Goal: Task Accomplishment & Management: Manage account settings

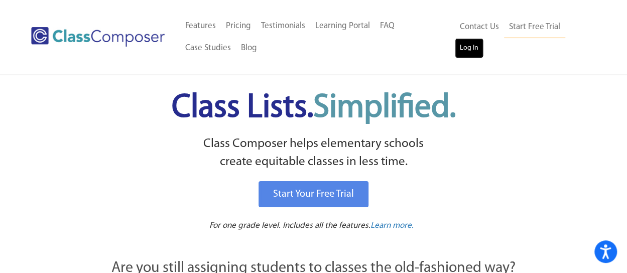
click at [468, 49] on link "Log In" at bounding box center [469, 48] width 29 height 20
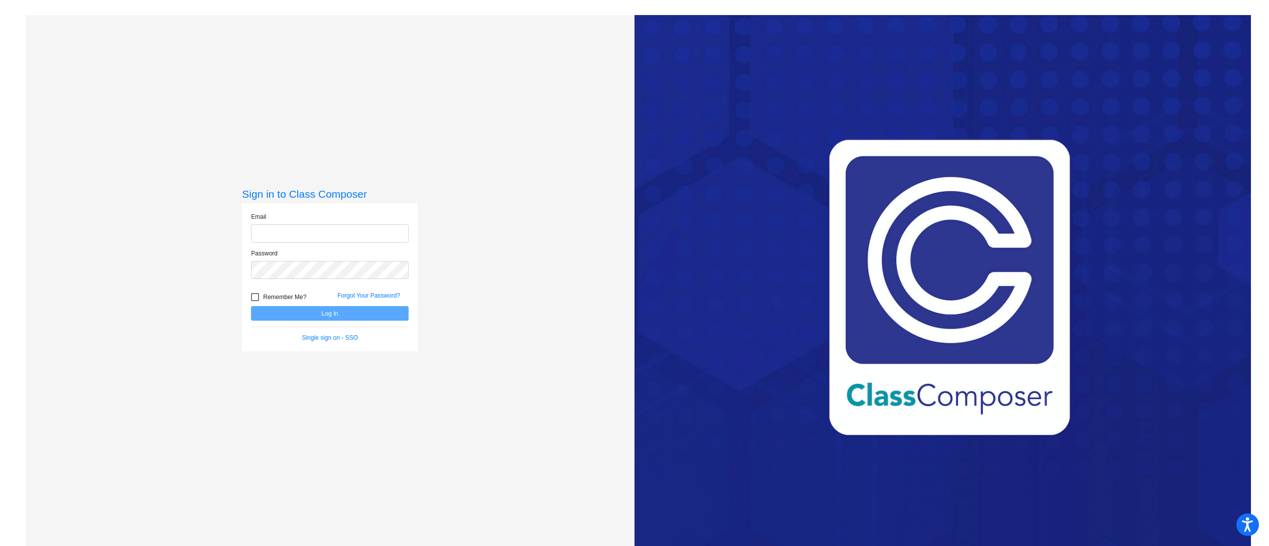
type input "abodkins@aspenk12.net"
click at [332, 319] on button "Log In" at bounding box center [330, 313] width 158 height 15
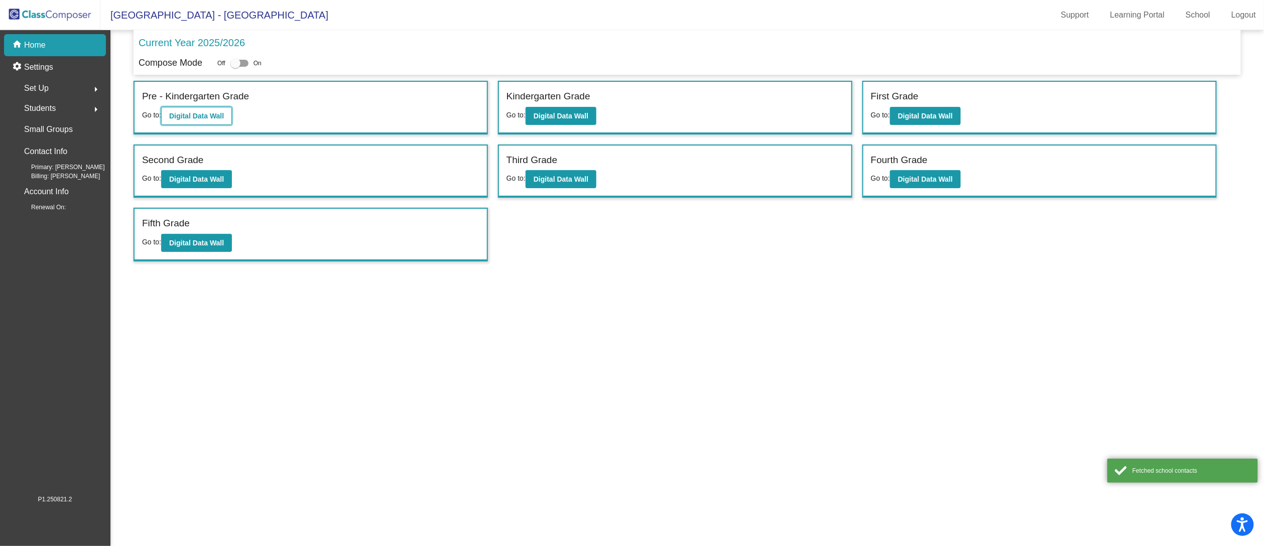
click at [205, 116] on b "Digital Data Wall" at bounding box center [196, 116] width 55 height 8
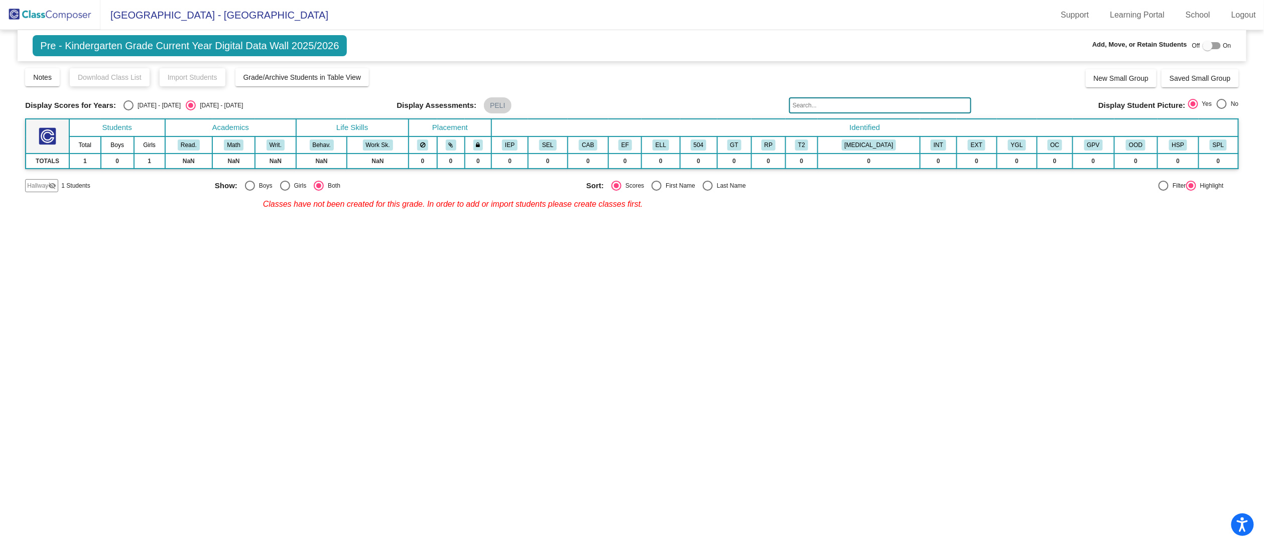
click at [60, 9] on img at bounding box center [50, 15] width 100 height 30
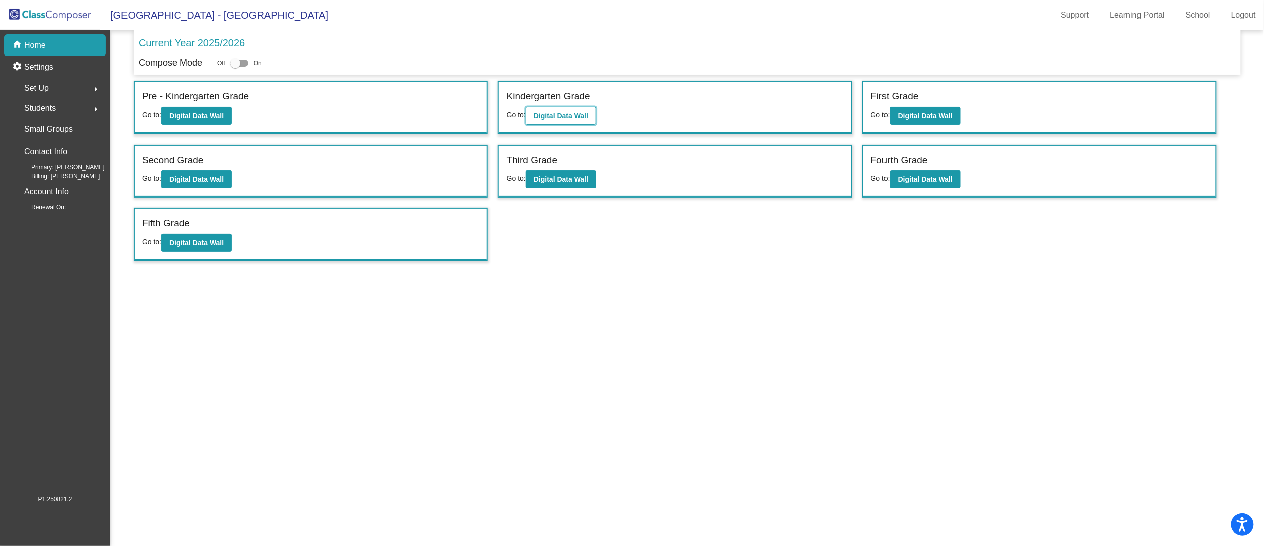
click at [555, 116] on b "Digital Data Wall" at bounding box center [561, 116] width 55 height 8
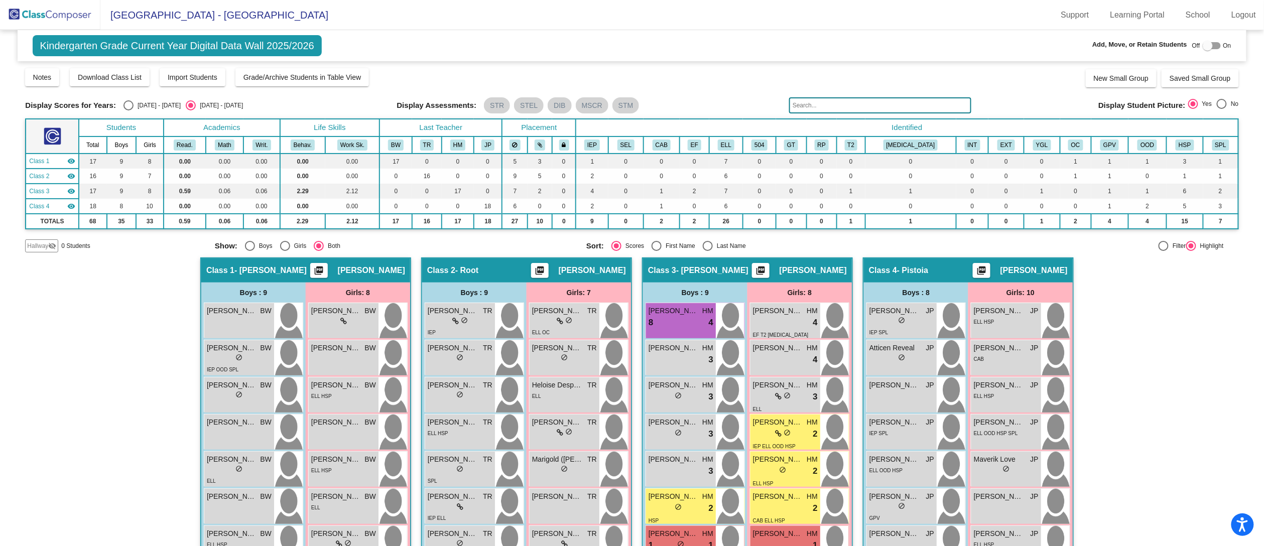
click at [1240, 268] on mat-sidenav-content "Kindergarten Grade Current Year Digital Data Wall 2025/2026 Add, Move, or Retai…" at bounding box center [632, 288] width 1264 height 516
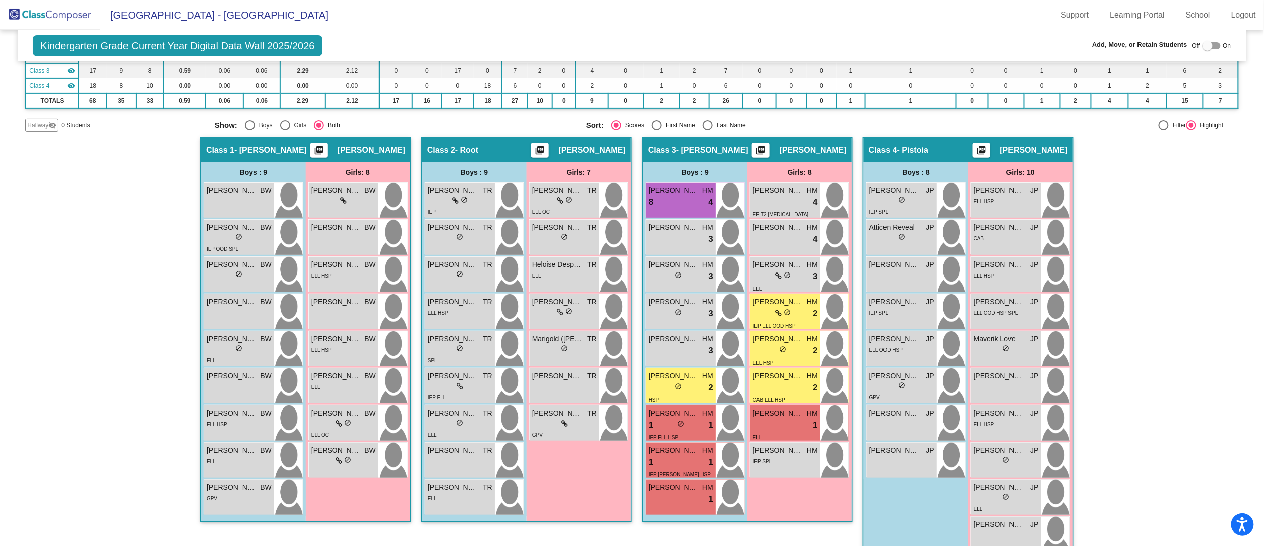
scroll to position [143, 0]
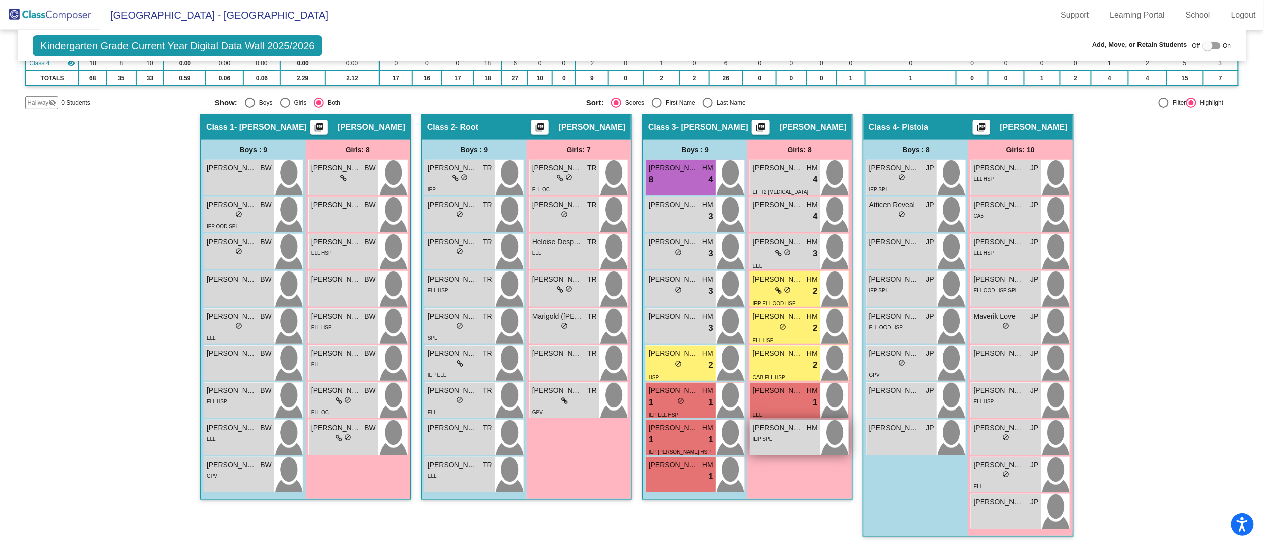
click at [781, 440] on div "IEP SPL" at bounding box center [785, 438] width 65 height 11
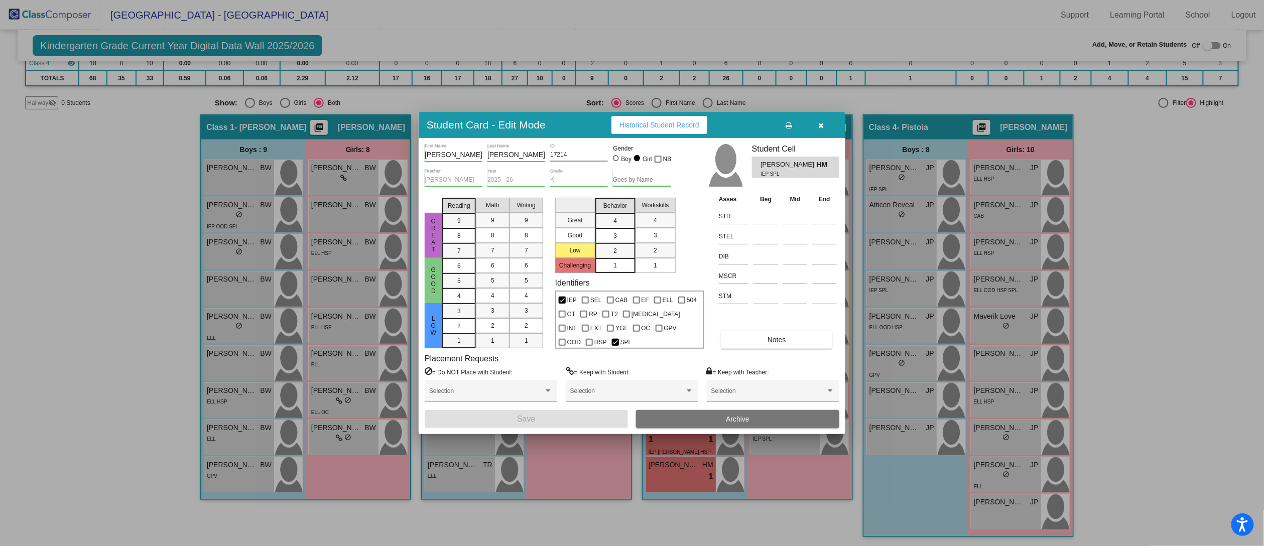
click at [619, 228] on div "3" at bounding box center [615, 220] width 20 height 15
click at [663, 234] on div "3" at bounding box center [656, 235] width 20 height 15
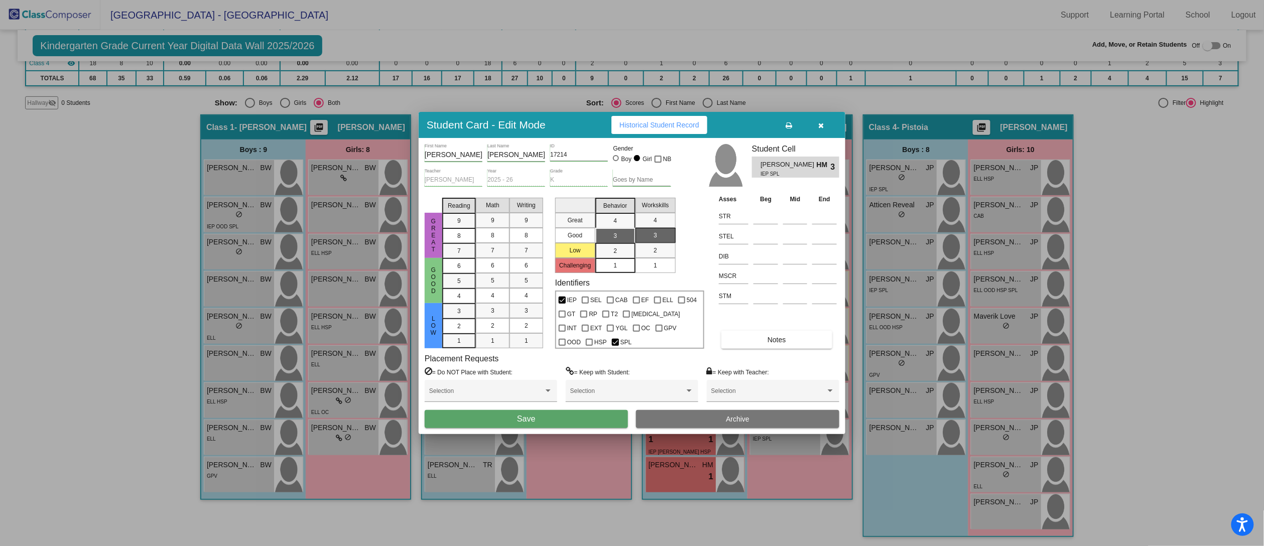
click at [537, 413] on button "Save" at bounding box center [526, 419] width 203 height 18
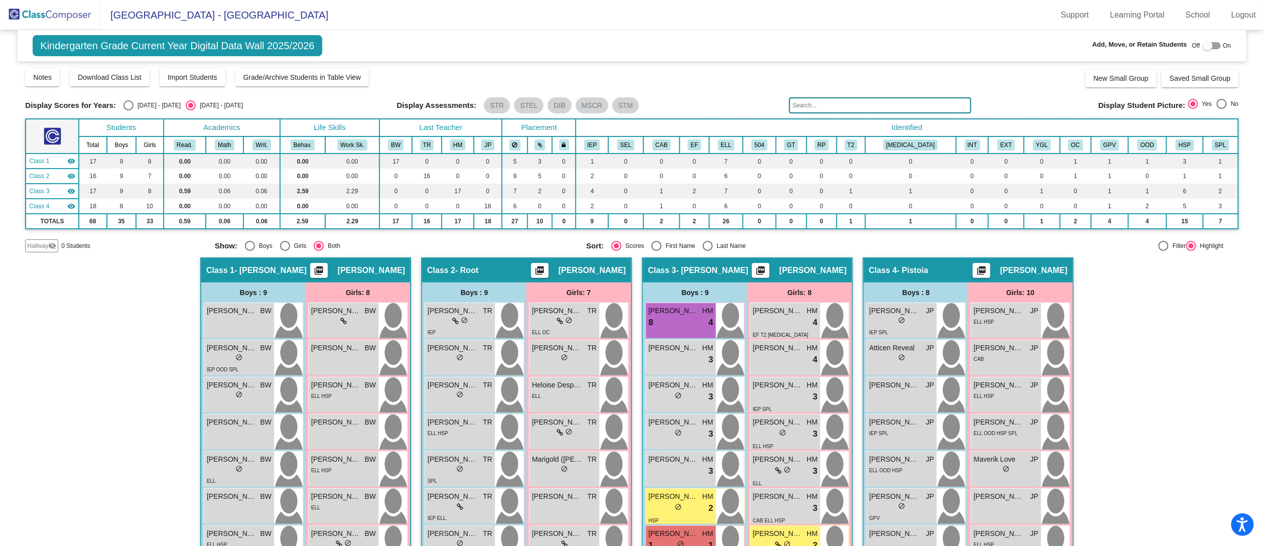
click at [1142, 297] on div "Hallway - Hallway Class picture_as_pdf Add Student First Name Last Name Student…" at bounding box center [631, 474] width 1213 height 433
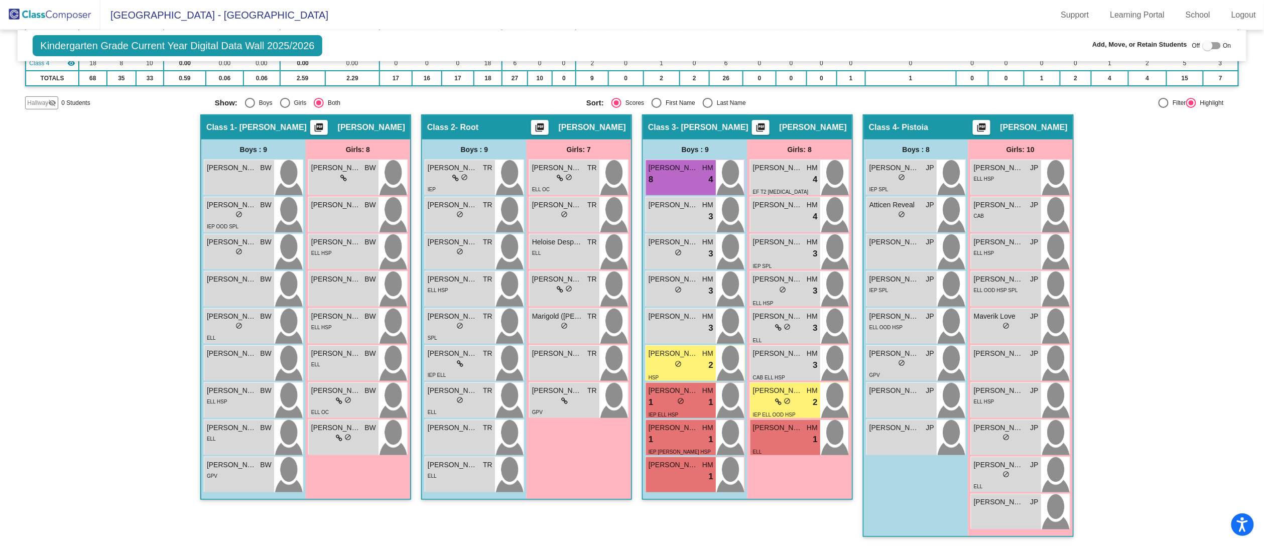
scroll to position [1, 0]
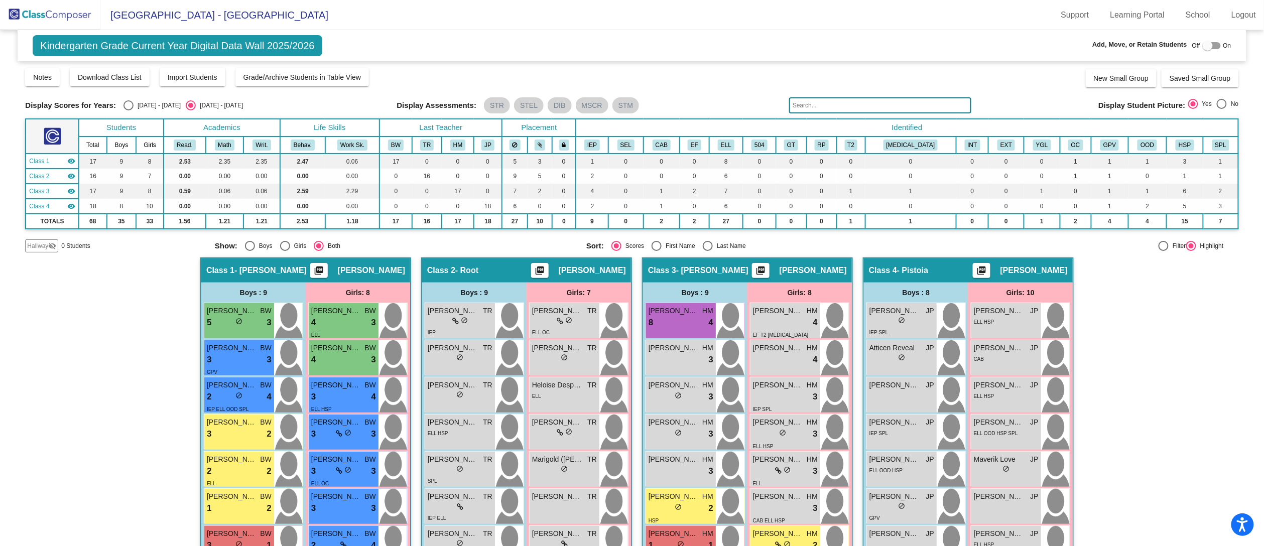
click at [1191, 378] on div "Hallway - Hallway Class picture_as_pdf Add Student First Name Last Name Student…" at bounding box center [631, 474] width 1213 height 433
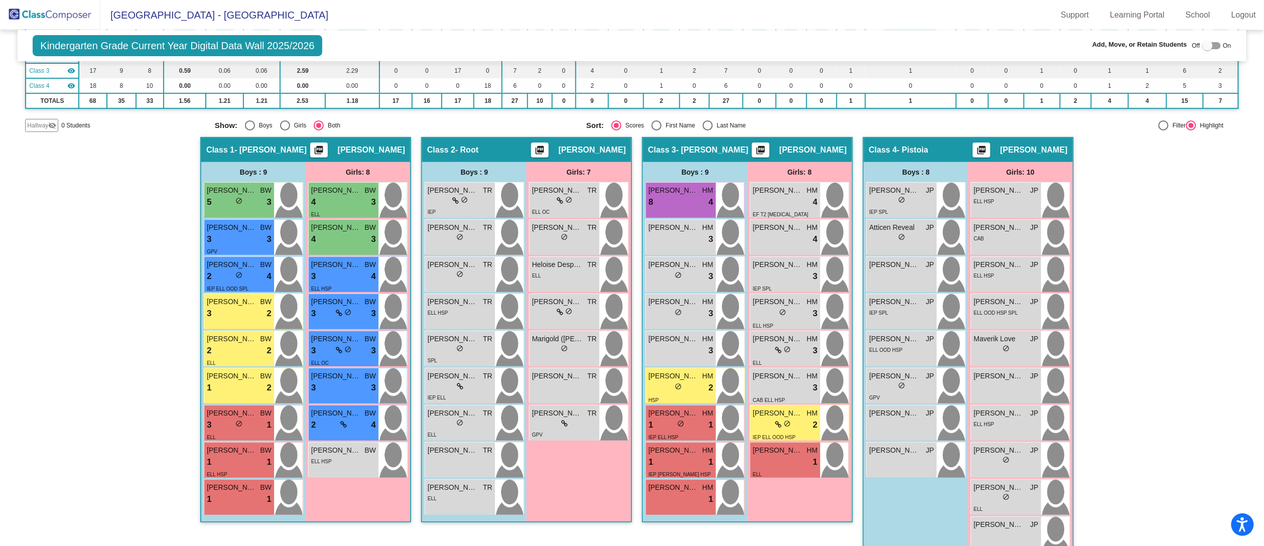
scroll to position [143, 0]
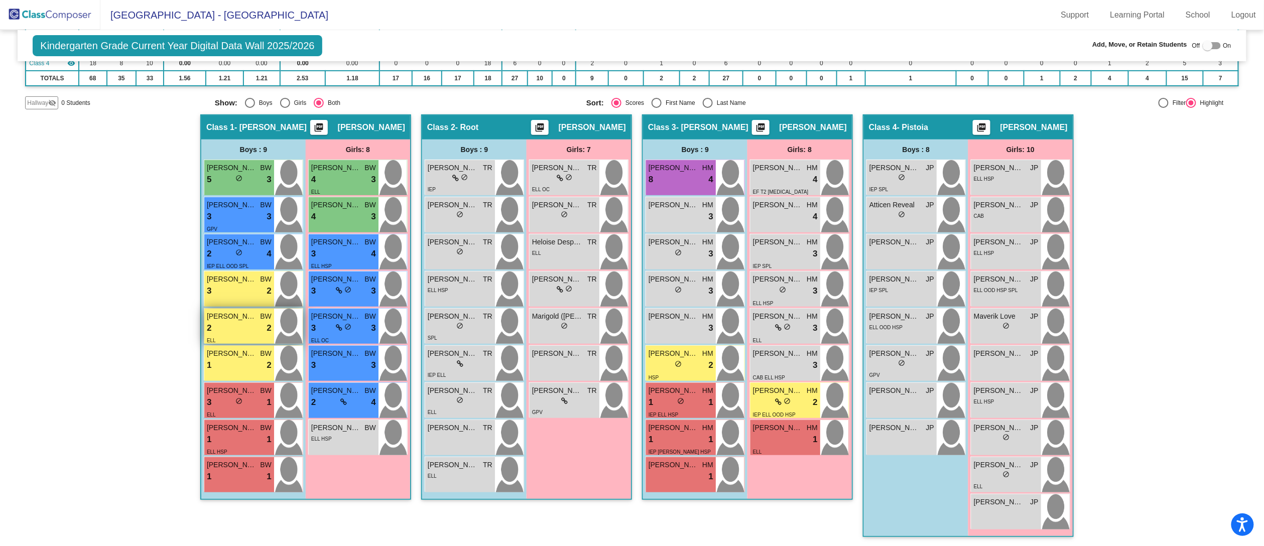
click at [243, 332] on div "2 lock do_not_disturb_alt 2" at bounding box center [239, 328] width 65 height 13
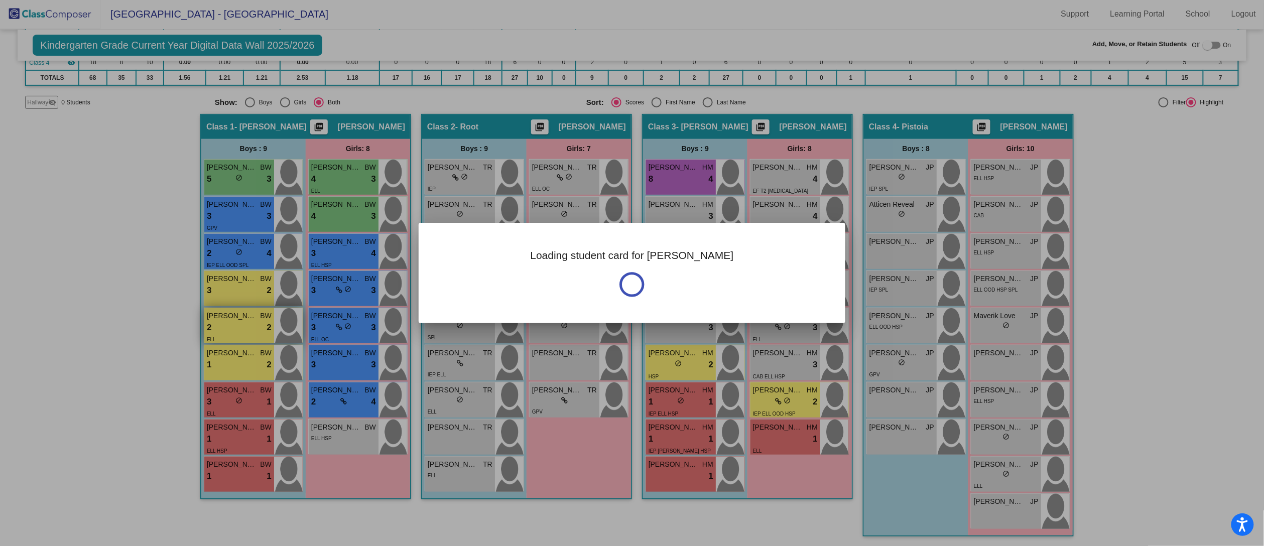
scroll to position [0, 0]
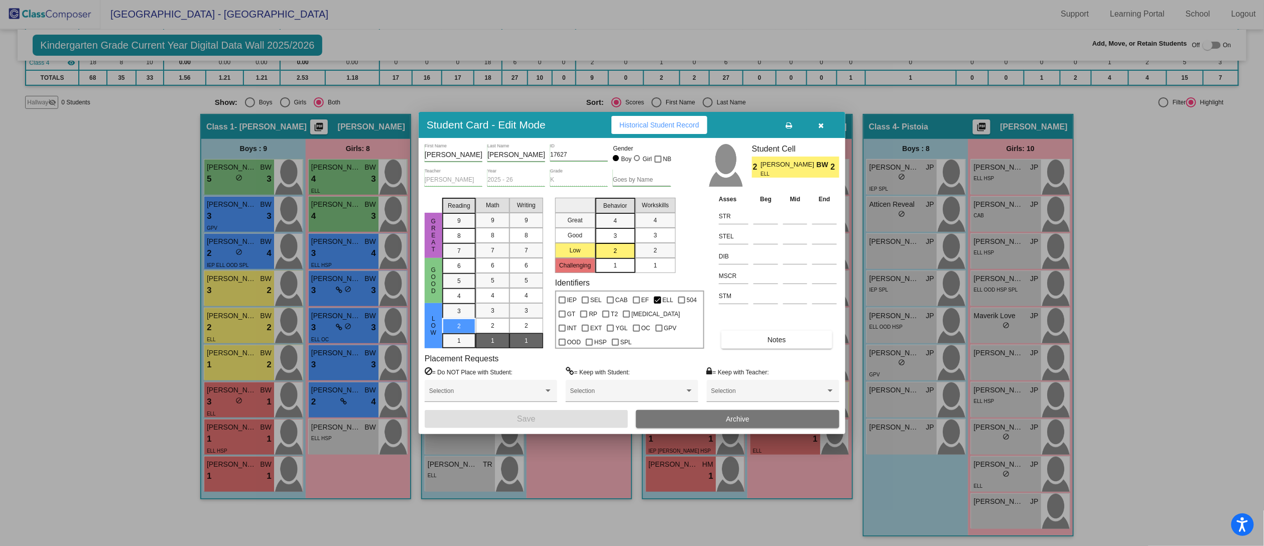
click at [820, 123] on icon "button" at bounding box center [822, 125] width 6 height 7
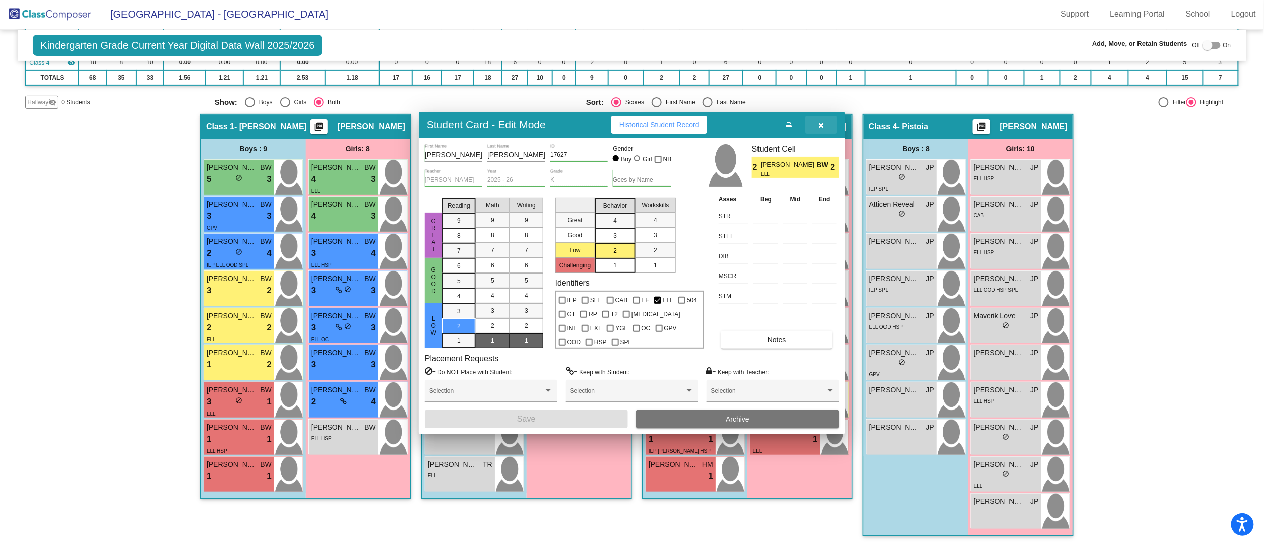
scroll to position [1, 0]
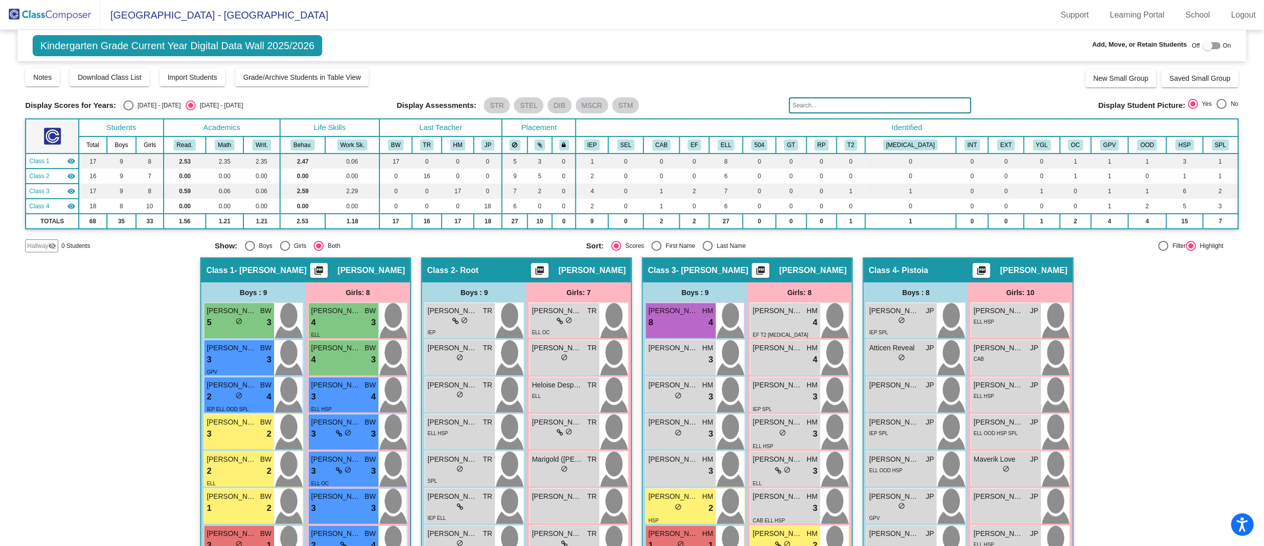
drag, startPoint x: 1189, startPoint y: 395, endPoint x: 1181, endPoint y: 401, distance: 9.3
click at [1185, 395] on div "Hallway - Hallway Class picture_as_pdf Add Student First Name Last Name Student…" at bounding box center [631, 474] width 1213 height 433
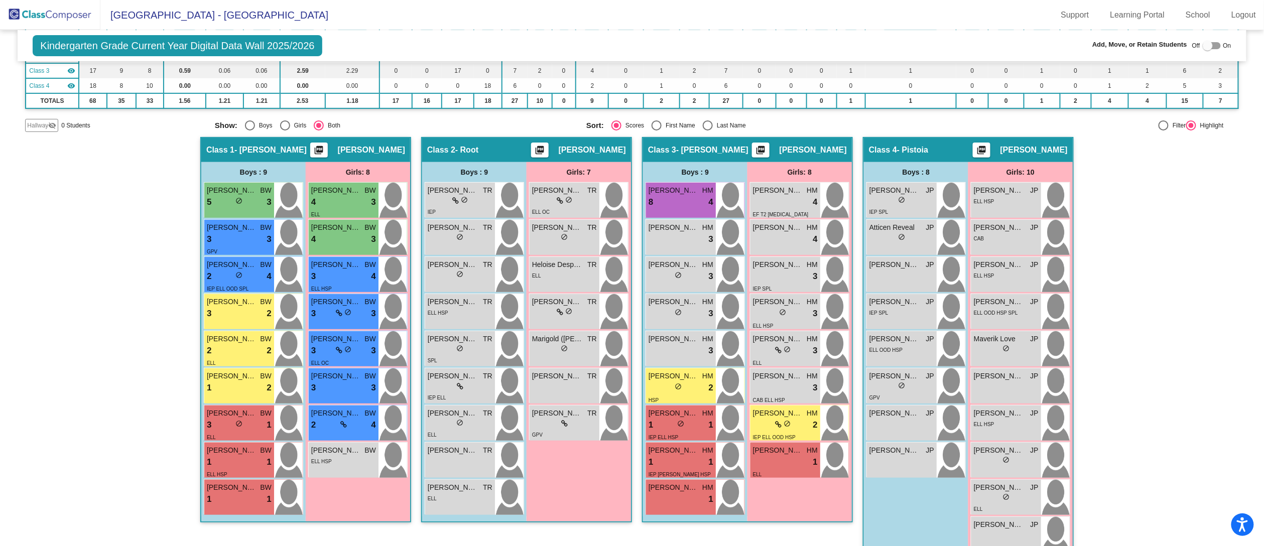
scroll to position [143, 0]
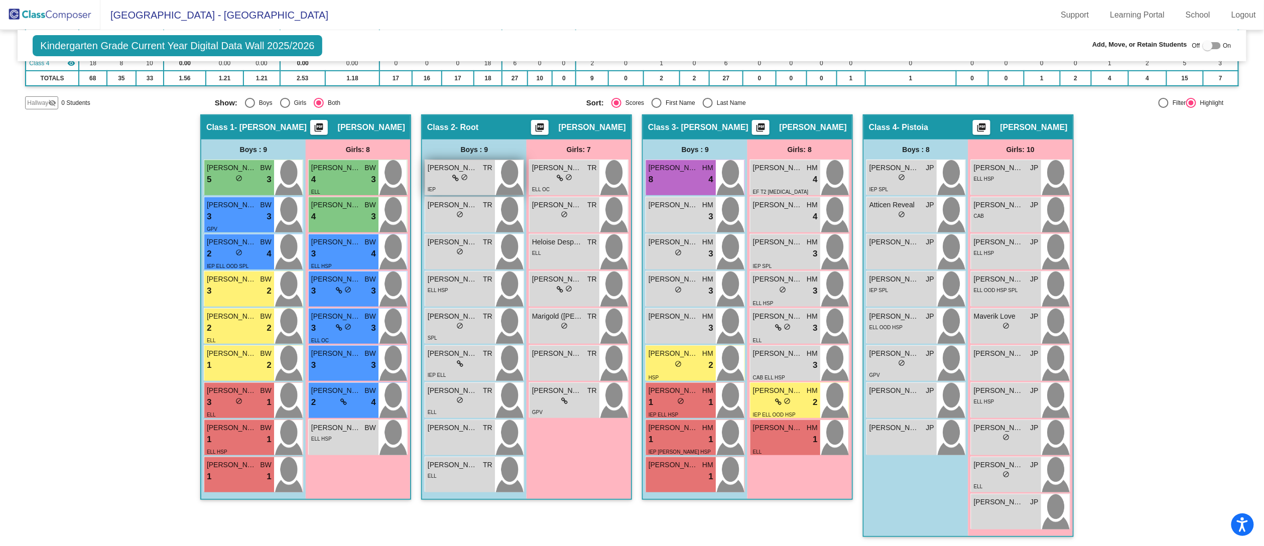
click at [444, 175] on div "lock do_not_disturb_alt" at bounding box center [460, 178] width 65 height 11
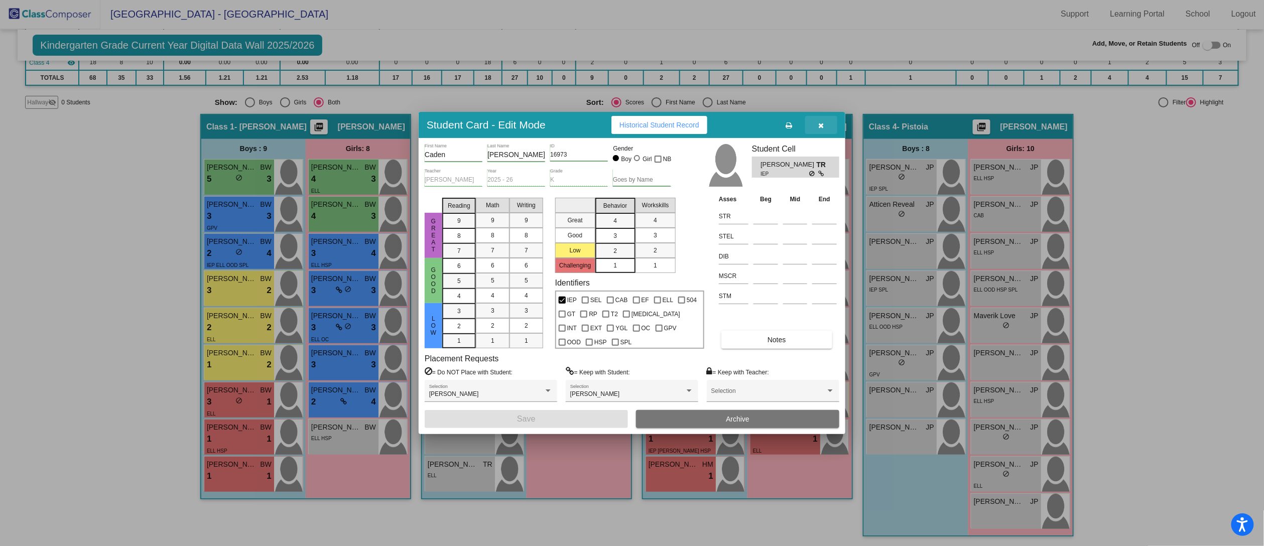
click at [821, 122] on icon "button" at bounding box center [822, 125] width 6 height 7
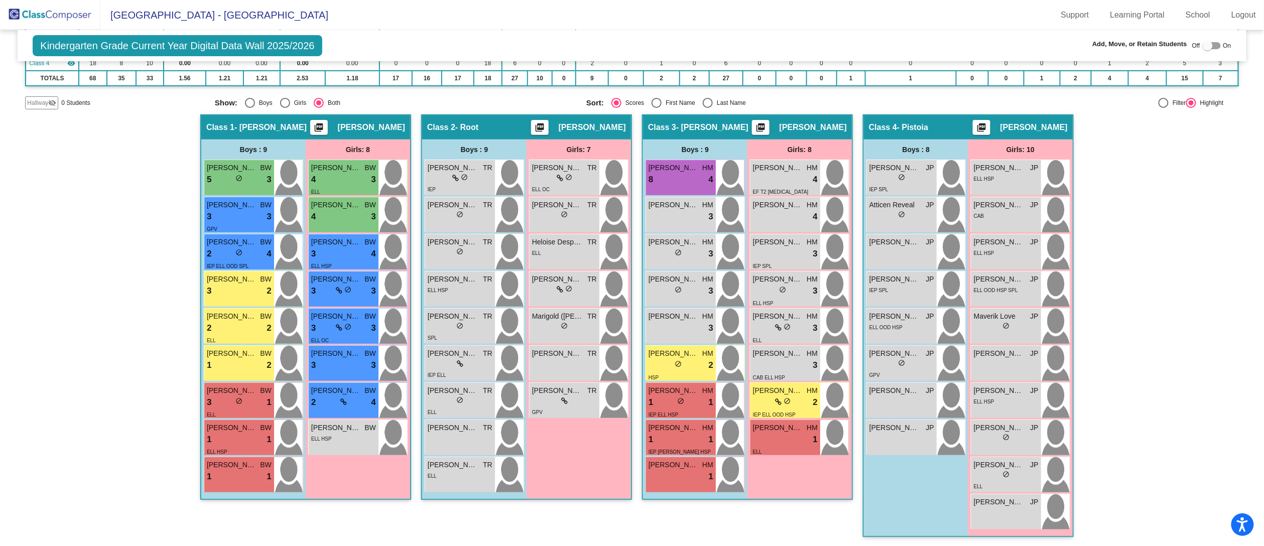
scroll to position [1, 0]
click at [562, 322] on span "do_not_disturb_alt" at bounding box center [564, 325] width 7 height 7
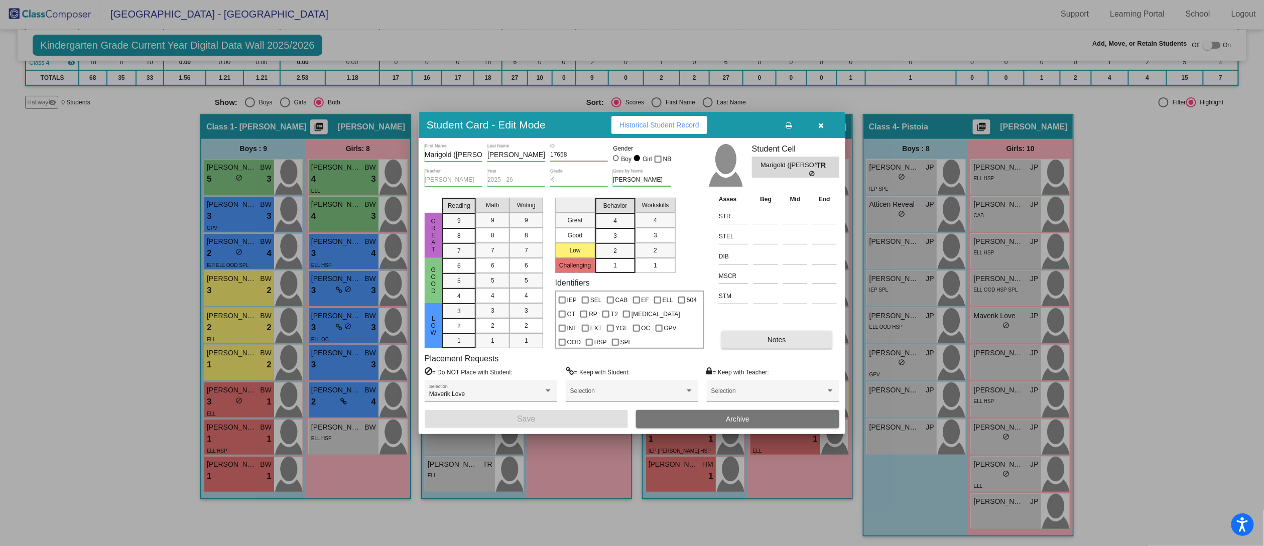
click at [782, 339] on span "Notes" at bounding box center [777, 340] width 19 height 8
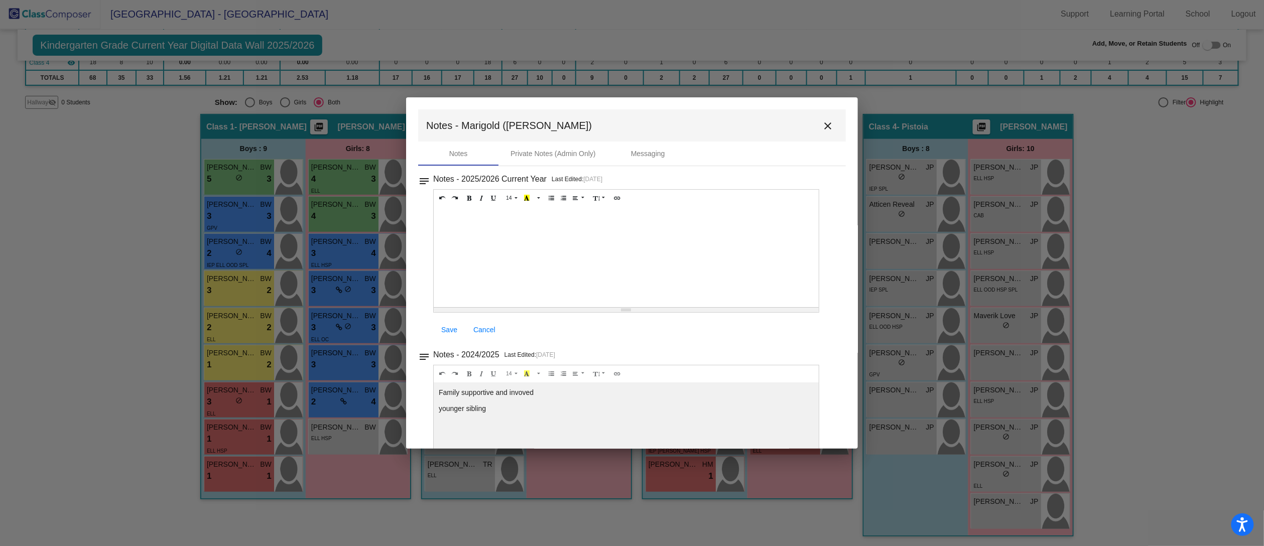
click at [461, 220] on div at bounding box center [626, 257] width 385 height 100
drag, startPoint x: 816, startPoint y: 121, endPoint x: 763, endPoint y: 8, distance: 125.3
click at [818, 121] on button "close" at bounding box center [828, 125] width 20 height 20
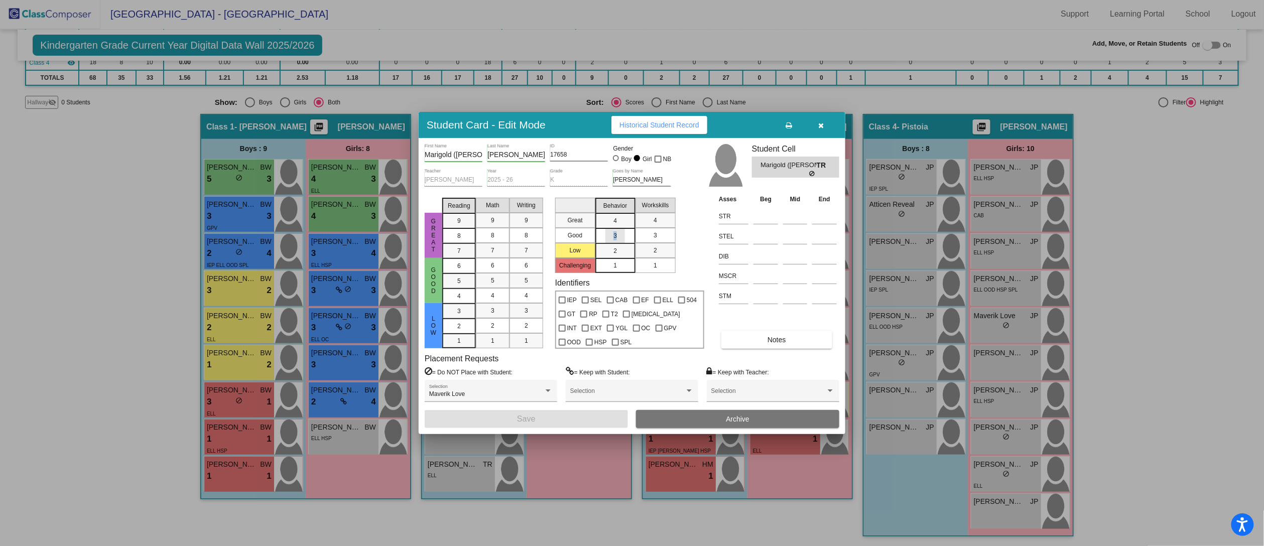
drag, startPoint x: 615, startPoint y: 234, endPoint x: 622, endPoint y: 234, distance: 7.5
click at [617, 228] on div "3" at bounding box center [615, 220] width 20 height 15
click at [659, 233] on div "3" at bounding box center [656, 235] width 20 height 15
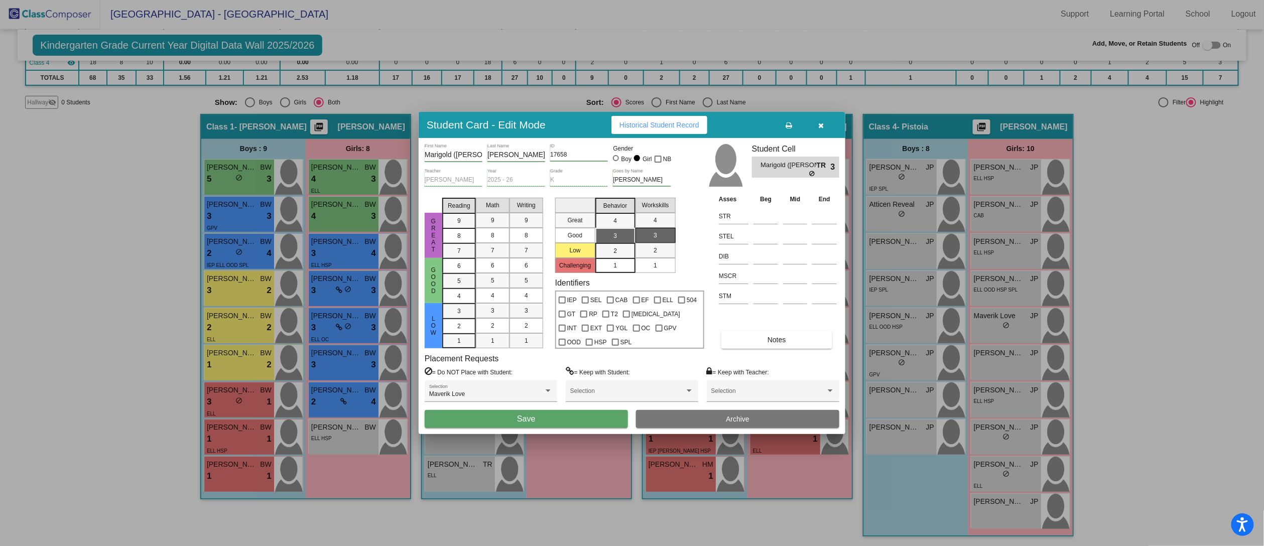
click at [528, 417] on span "Save" at bounding box center [526, 419] width 18 height 9
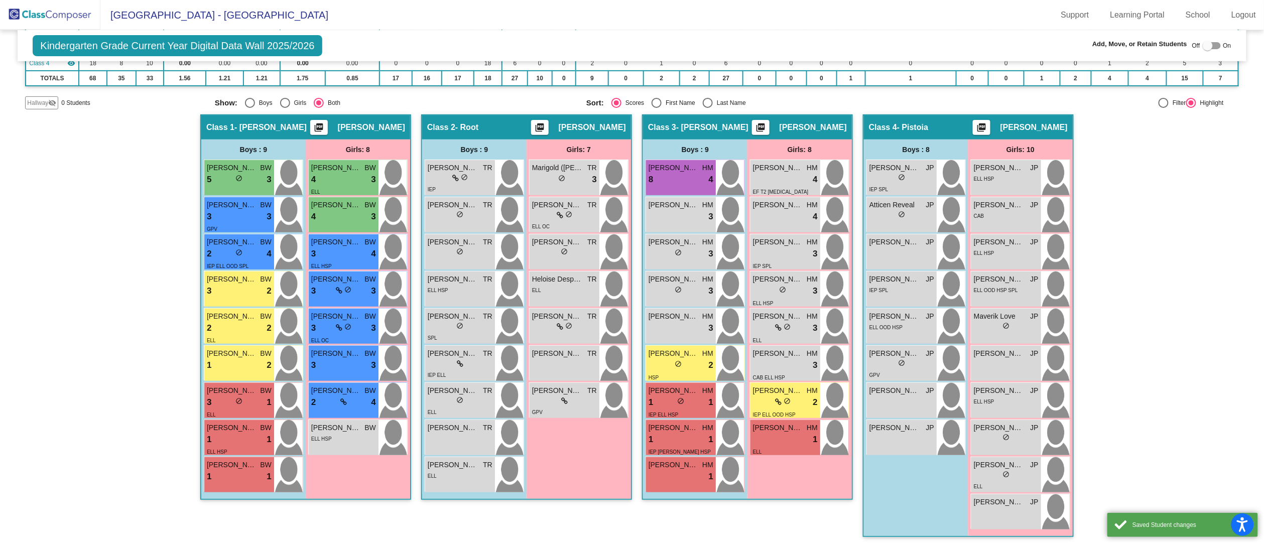
scroll to position [1, 0]
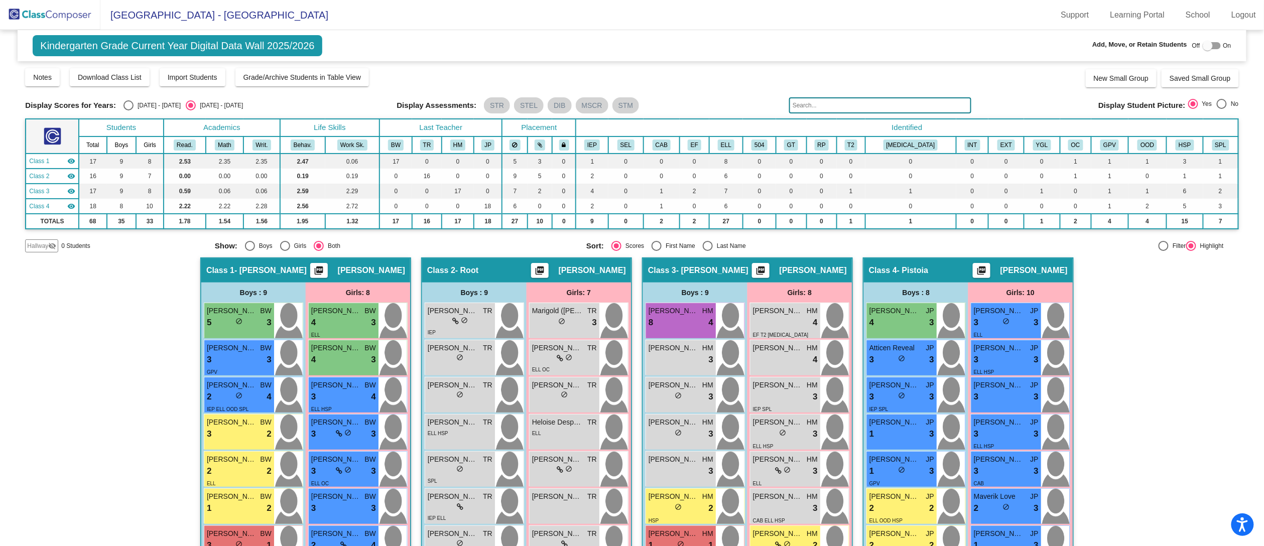
click at [1137, 392] on div "Hallway - Hallway Class picture_as_pdf Add Student First Name Last Name Student…" at bounding box center [631, 474] width 1213 height 433
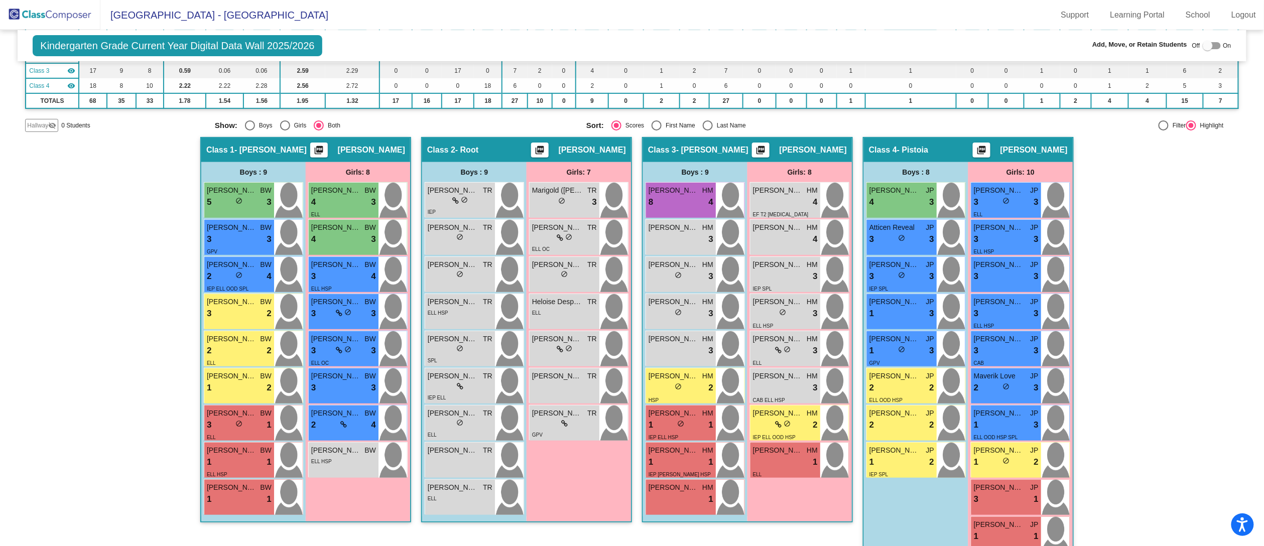
scroll to position [143, 0]
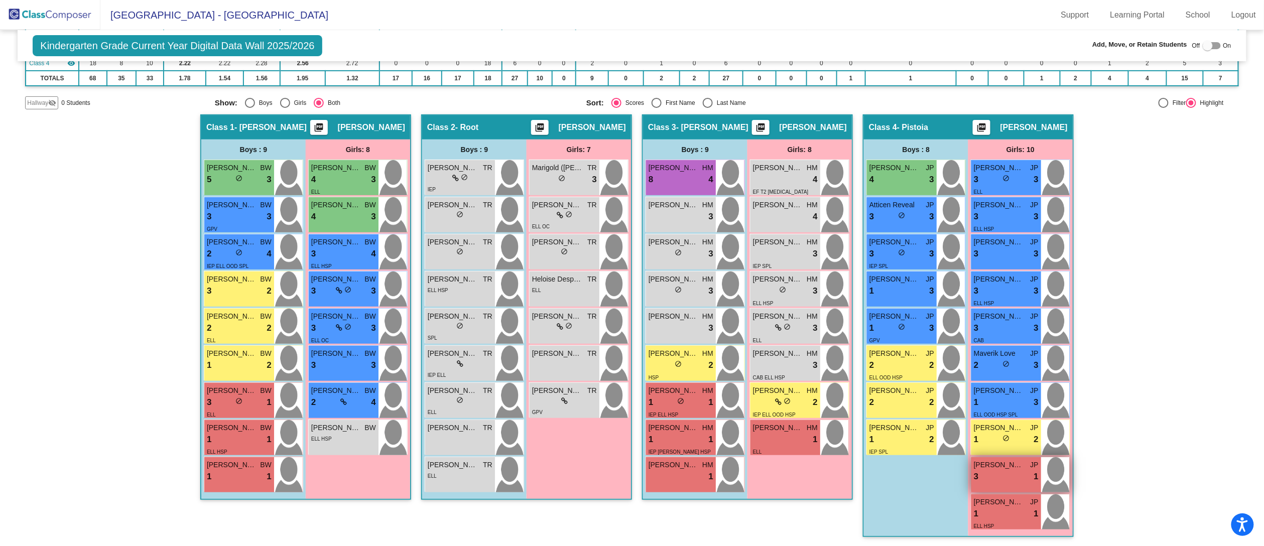
click at [1004, 479] on div "3 lock do_not_disturb_alt 1" at bounding box center [1006, 476] width 65 height 13
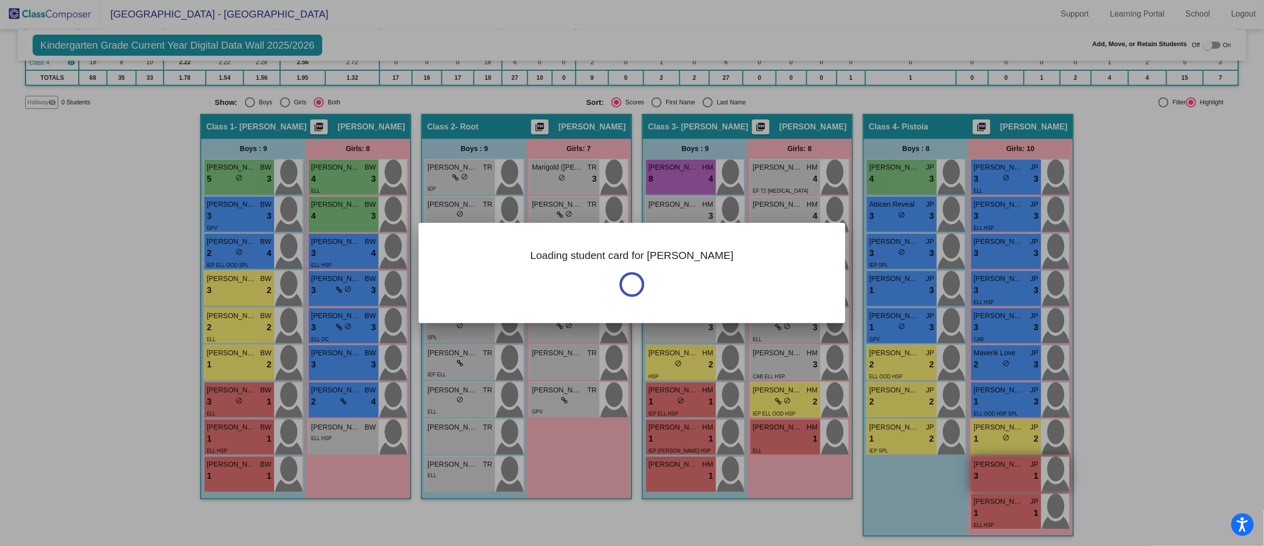
scroll to position [0, 0]
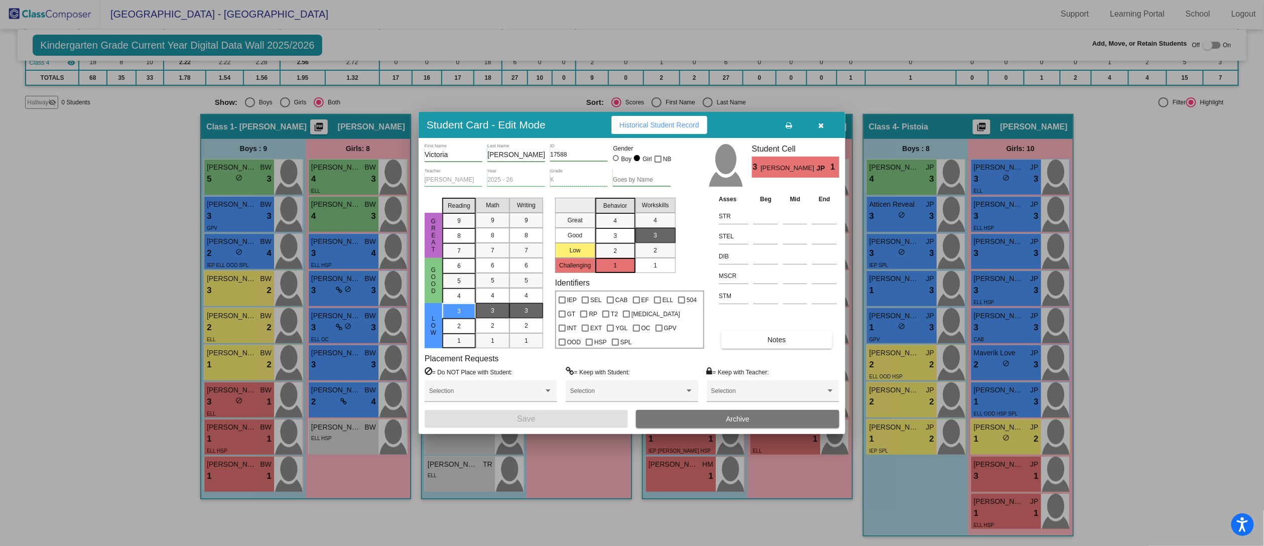
click at [1165, 235] on div at bounding box center [632, 273] width 1264 height 546
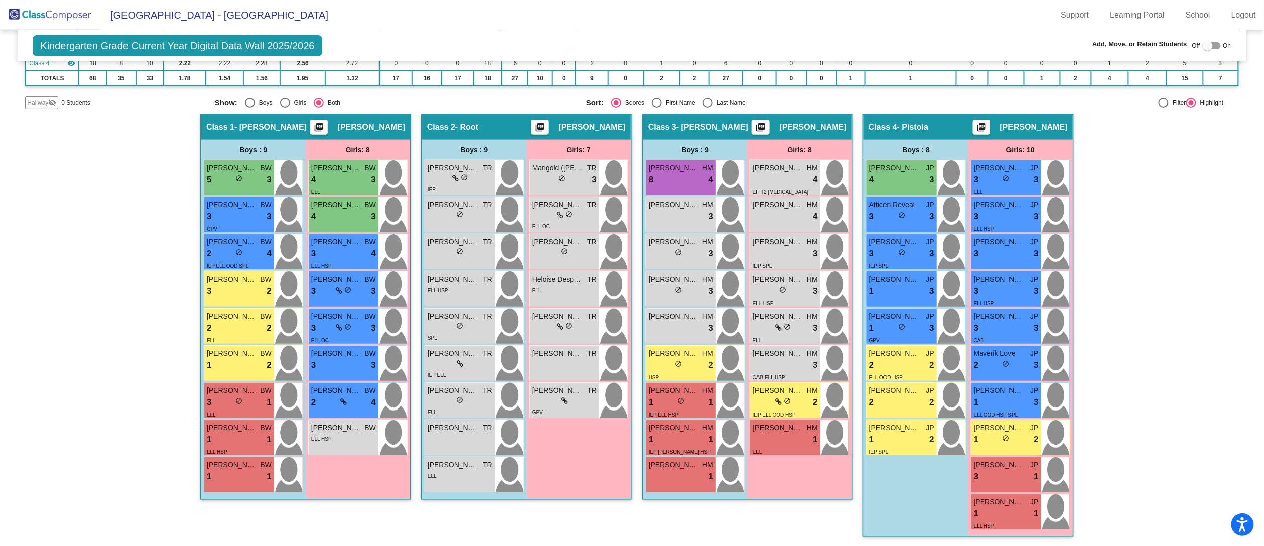
scroll to position [1, 0]
